Goal: Book appointment/travel/reservation

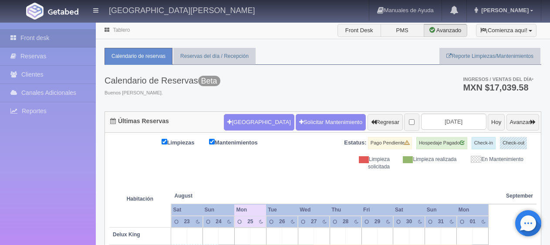
click at [253, 114] on button "[GEOGRAPHIC_DATA]" at bounding box center [259, 122] width 70 height 17
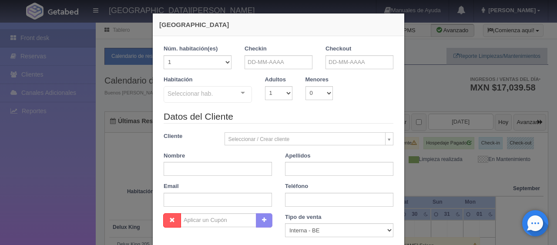
checkbox input "false"
click at [287, 55] on input "text" at bounding box center [279, 62] width 68 height 14
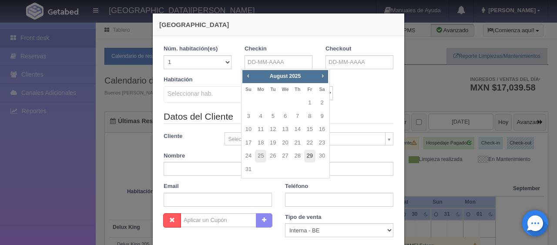
click at [310, 154] on link "29" at bounding box center [309, 156] width 11 height 13
type input "[DATE]"
checkbox input "false"
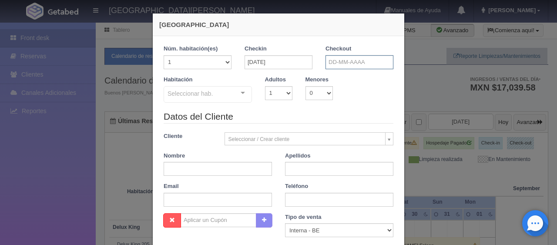
click at [342, 65] on input "text" at bounding box center [360, 62] width 68 height 14
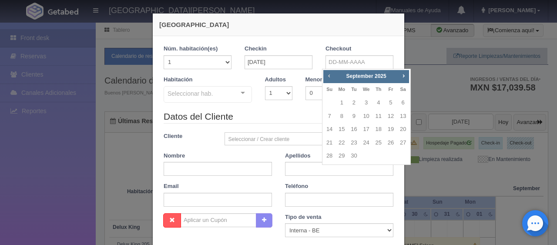
click at [329, 76] on span "Prev" at bounding box center [329, 75] width 7 height 7
click at [331, 170] on link "31" at bounding box center [329, 169] width 11 height 13
type input "[DATE]"
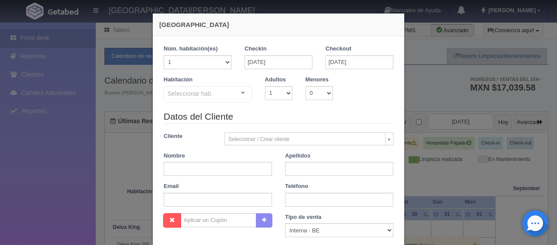
checkbox input "false"
click at [284, 98] on select "1 2 3 4 5 6 7 8 9 10" at bounding box center [278, 93] width 27 height 14
select select "2"
click at [265, 86] on select "1 2 3 4 5 6 7 8 9 10" at bounding box center [278, 93] width 27 height 14
click at [240, 89] on div at bounding box center [242, 93] width 17 height 13
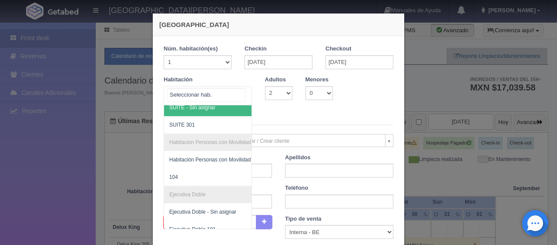
scroll to position [32, 0]
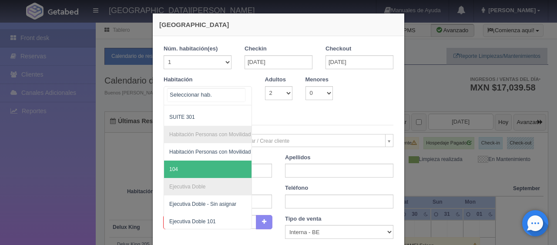
click at [209, 161] on span "104" at bounding box center [237, 169] width 146 height 17
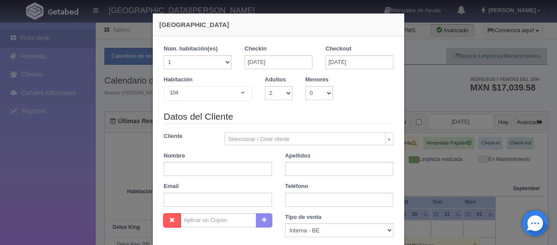
checkbox input "false"
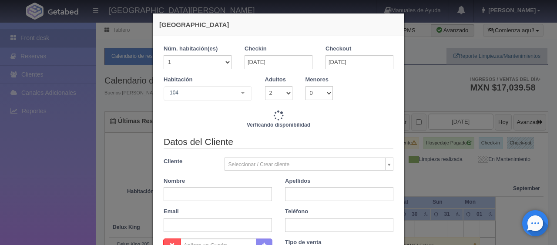
type input "3098.00"
checkbox input "false"
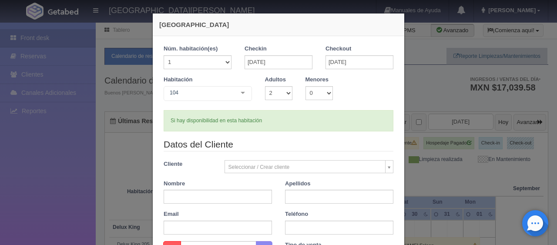
click at [320, 147] on legend "Datos del Cliente" at bounding box center [279, 144] width 230 height 13
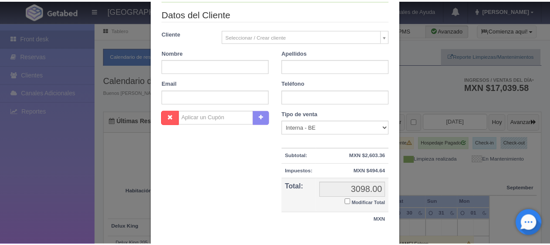
scroll to position [174, 0]
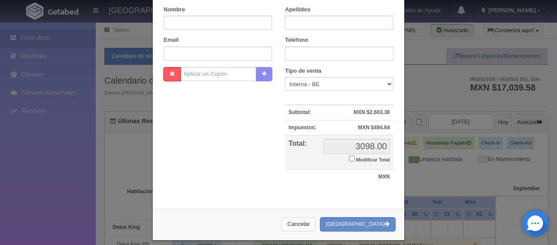
click at [314, 227] on button "Cancelar" at bounding box center [298, 224] width 35 height 14
